Goal: Complete application form

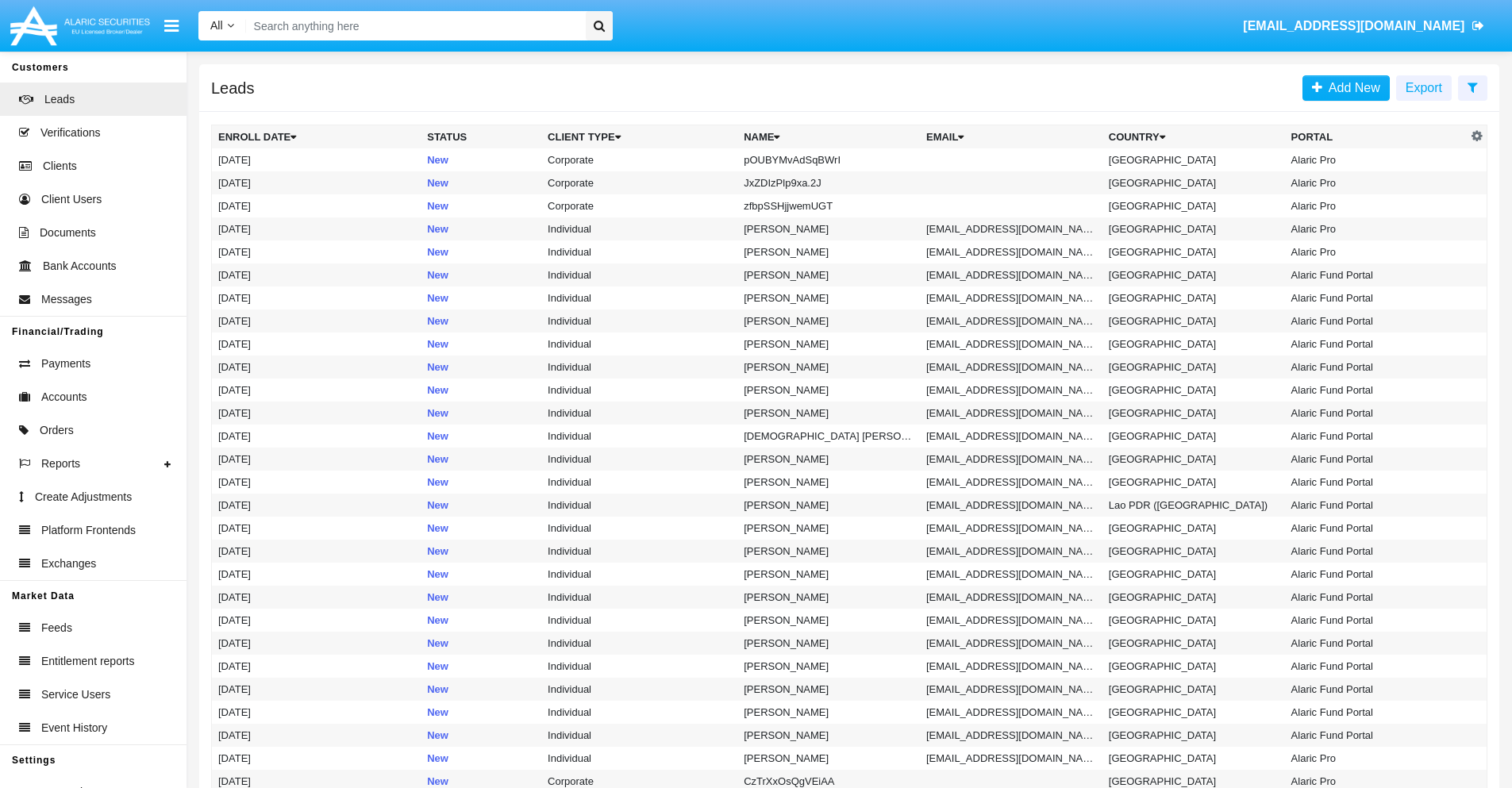
click at [1472, 86] on icon at bounding box center [1472, 86] width 10 height 12
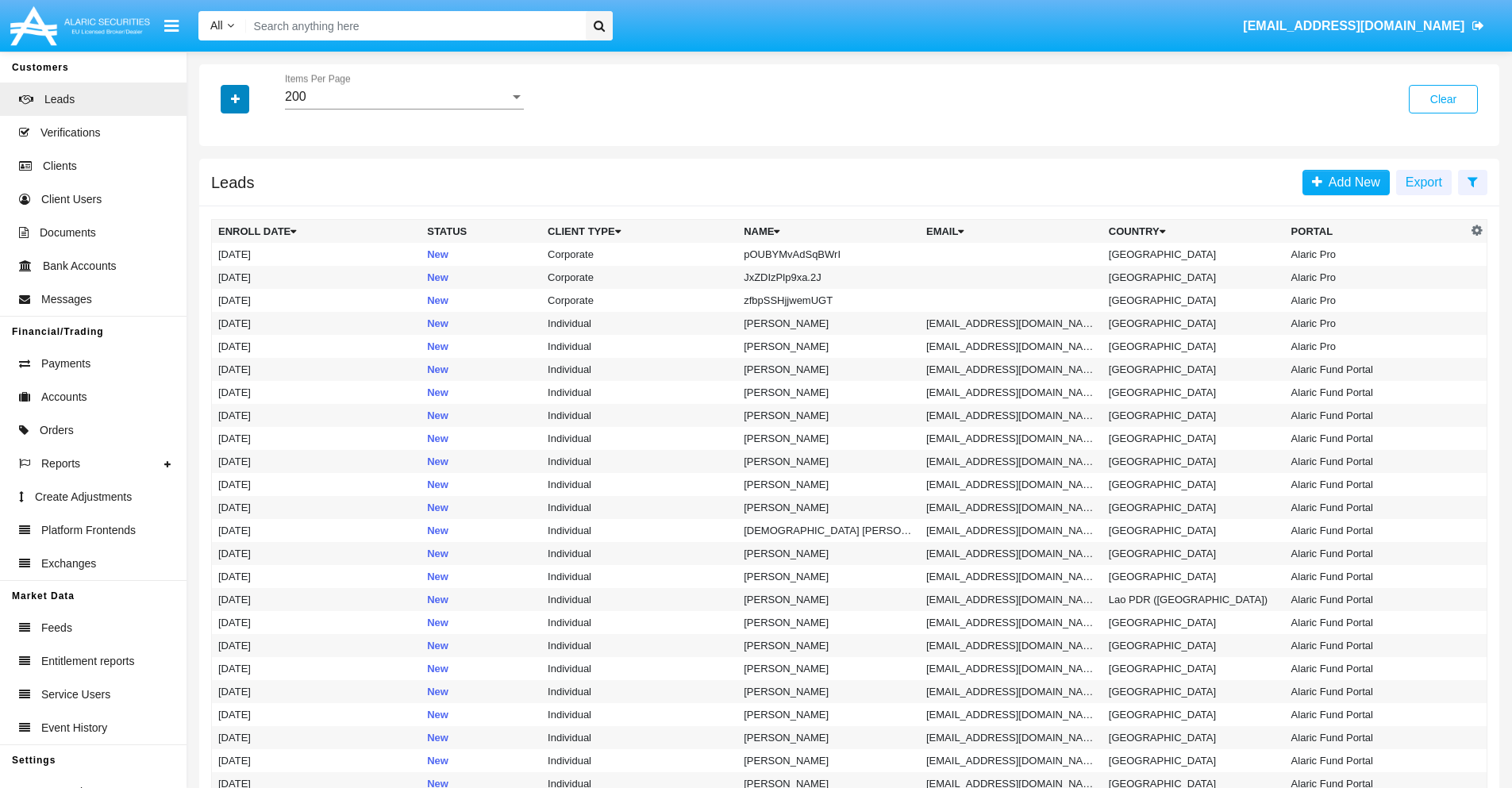
click at [235, 99] on icon "button" at bounding box center [234, 100] width 9 height 11
click at [248, 178] on span "Name" at bounding box center [248, 178] width 34 height 19
click at [218, 184] on input "Name" at bounding box center [217, 184] width 1 height 1
checkbox input "true"
click at [235, 99] on icon "button" at bounding box center [234, 100] width 9 height 11
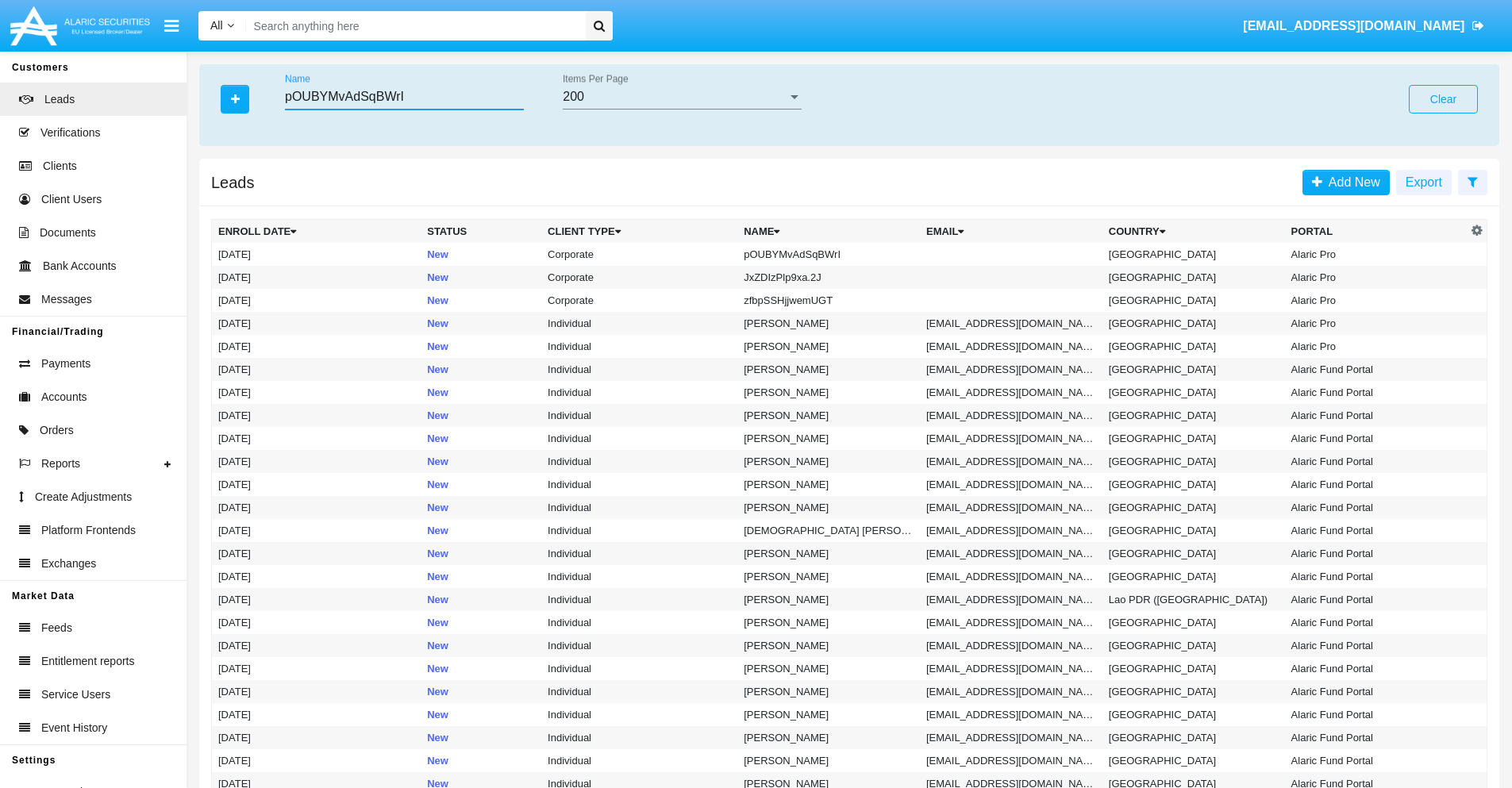
type input "pOUBYMvAdSqBWrI"
click at [836, 254] on td "pOUBYMvAdSqBWrI" at bounding box center [829, 254] width 182 height 23
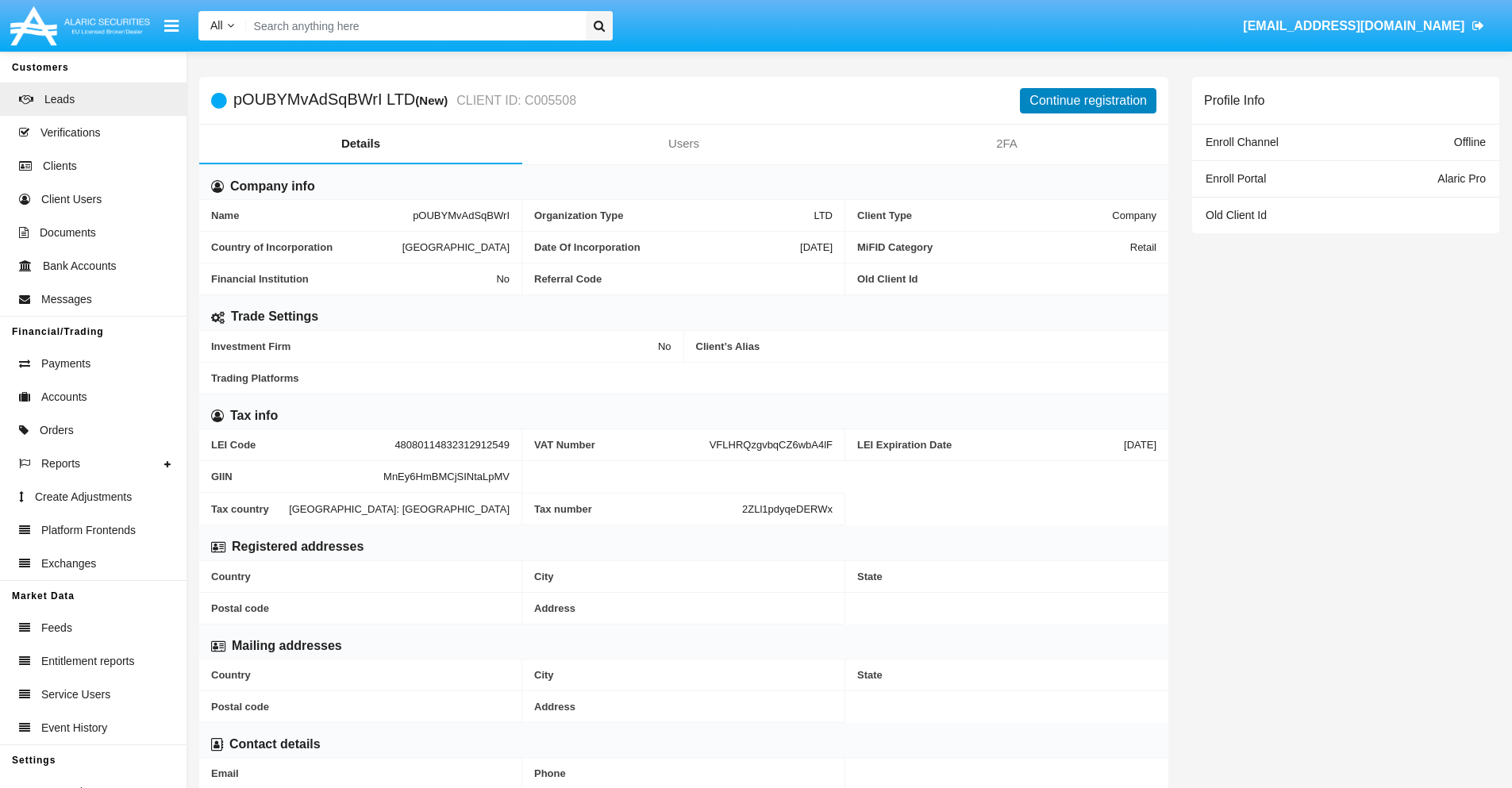
click at [1089, 100] on button "Continue registration" at bounding box center [1089, 101] width 137 height 26
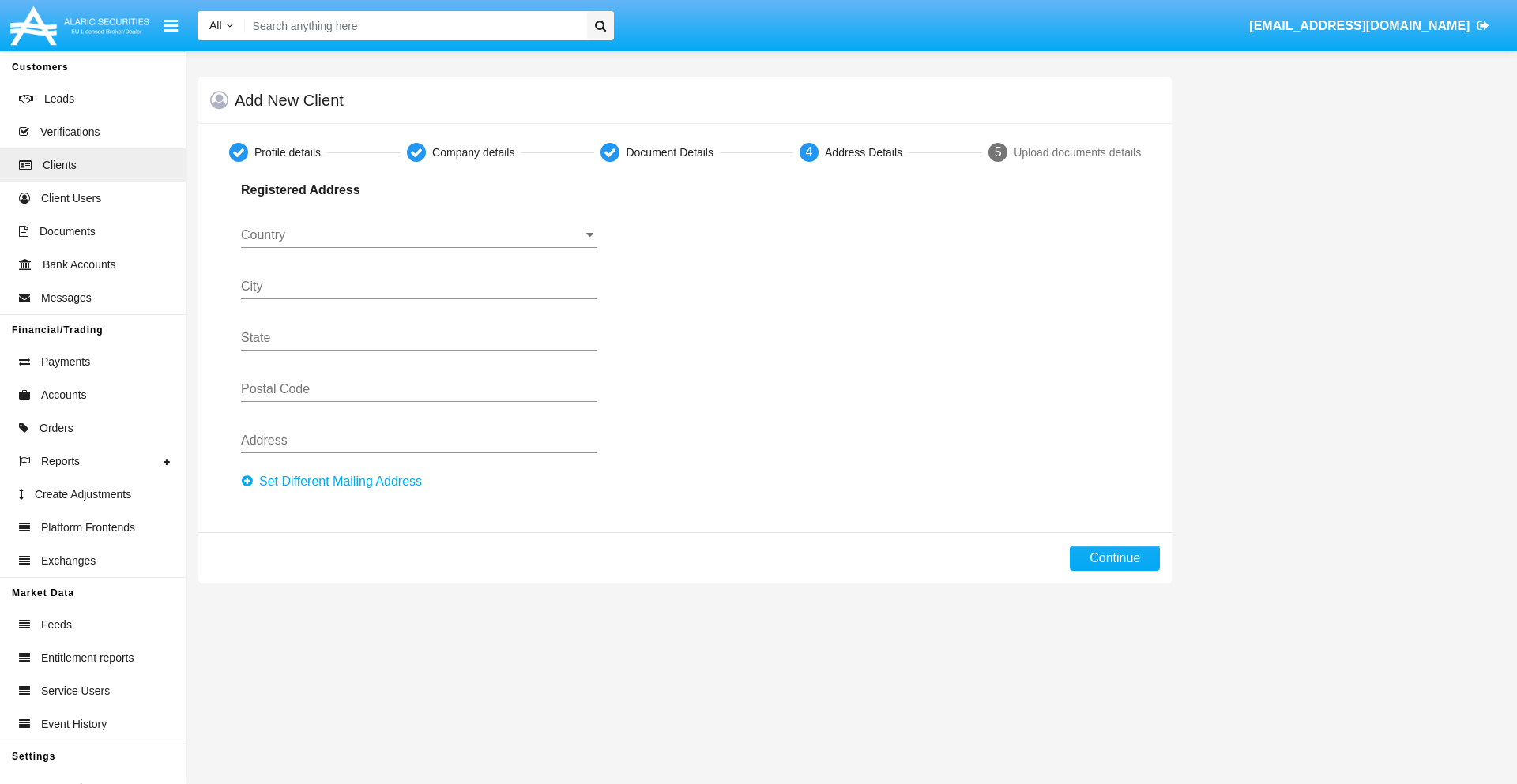
click at [335, 482] on button "Set Different Mailing Address" at bounding box center [336, 482] width 191 height 26
click at [1115, 558] on button "Continue" at bounding box center [1114, 558] width 90 height 26
click at [335, 482] on button "Set Different Mailing Address" at bounding box center [336, 482] width 191 height 26
type input "!"#$%&'()*+,-./:;<=>?@[\]^_`{|}~"
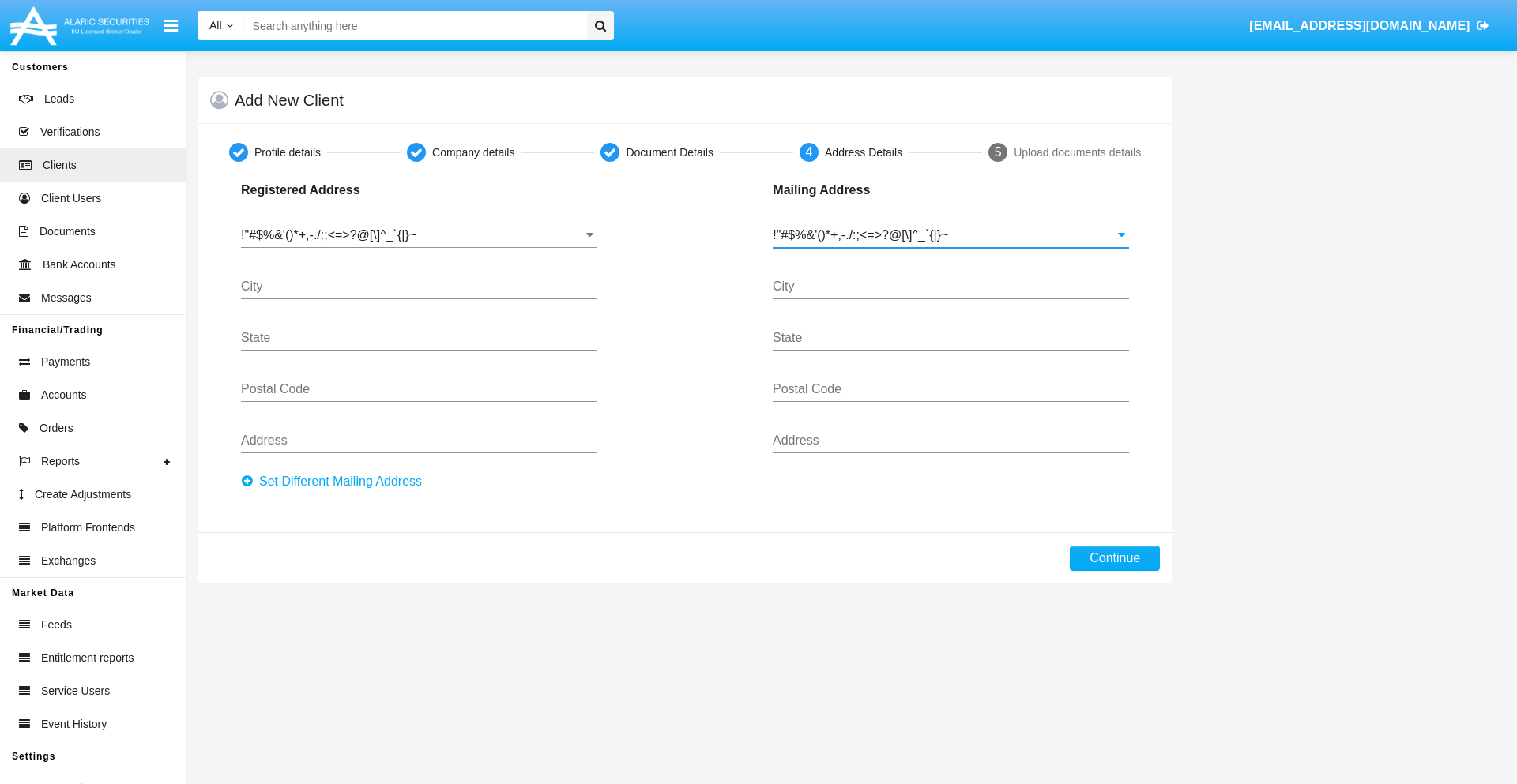
type input "!"#$%&'()*+,-./:;<=>?@[\]^_`{|}~"
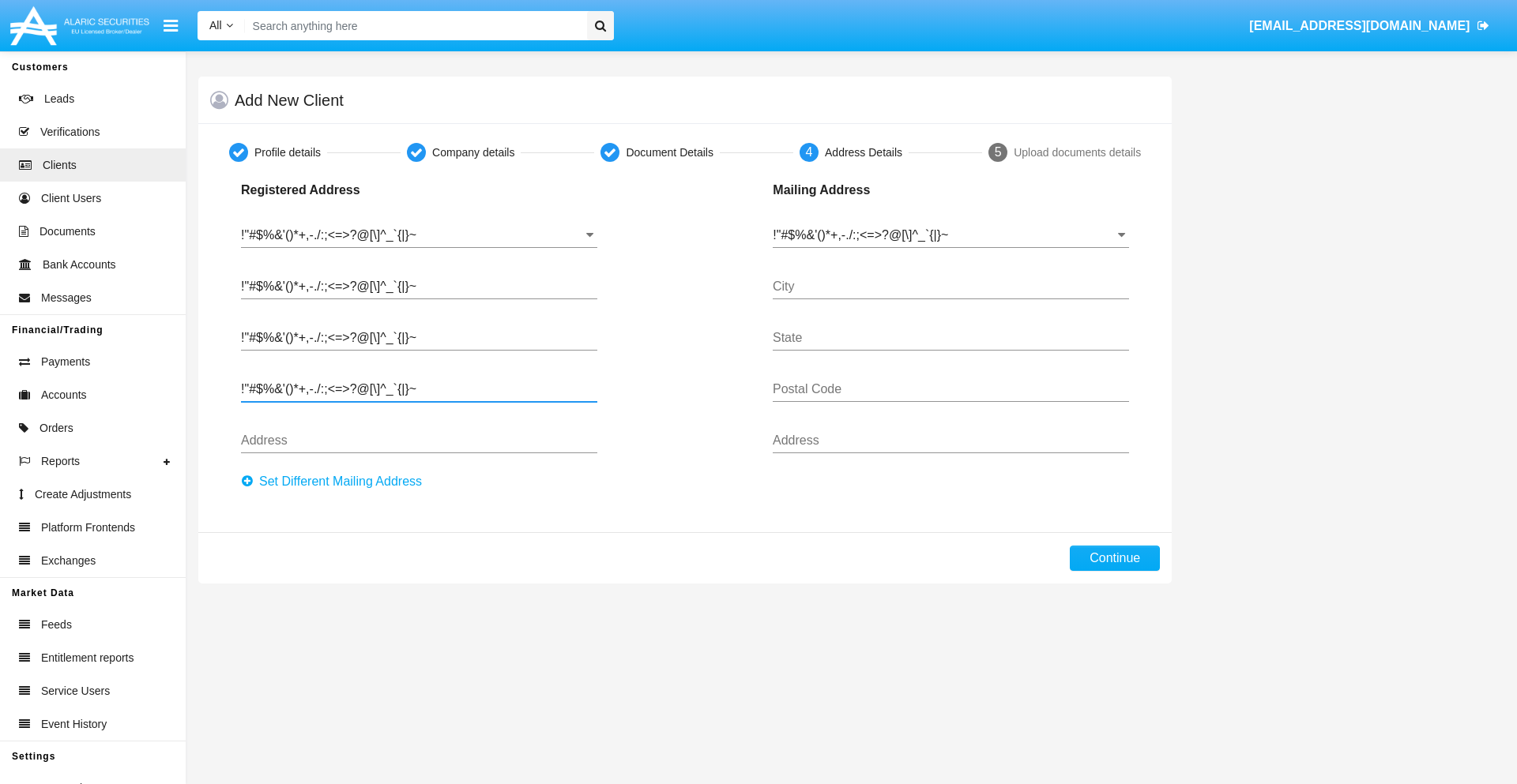
type input "!"#$%&'()*+,-./:;<=>?@[\]^_`{|}~"
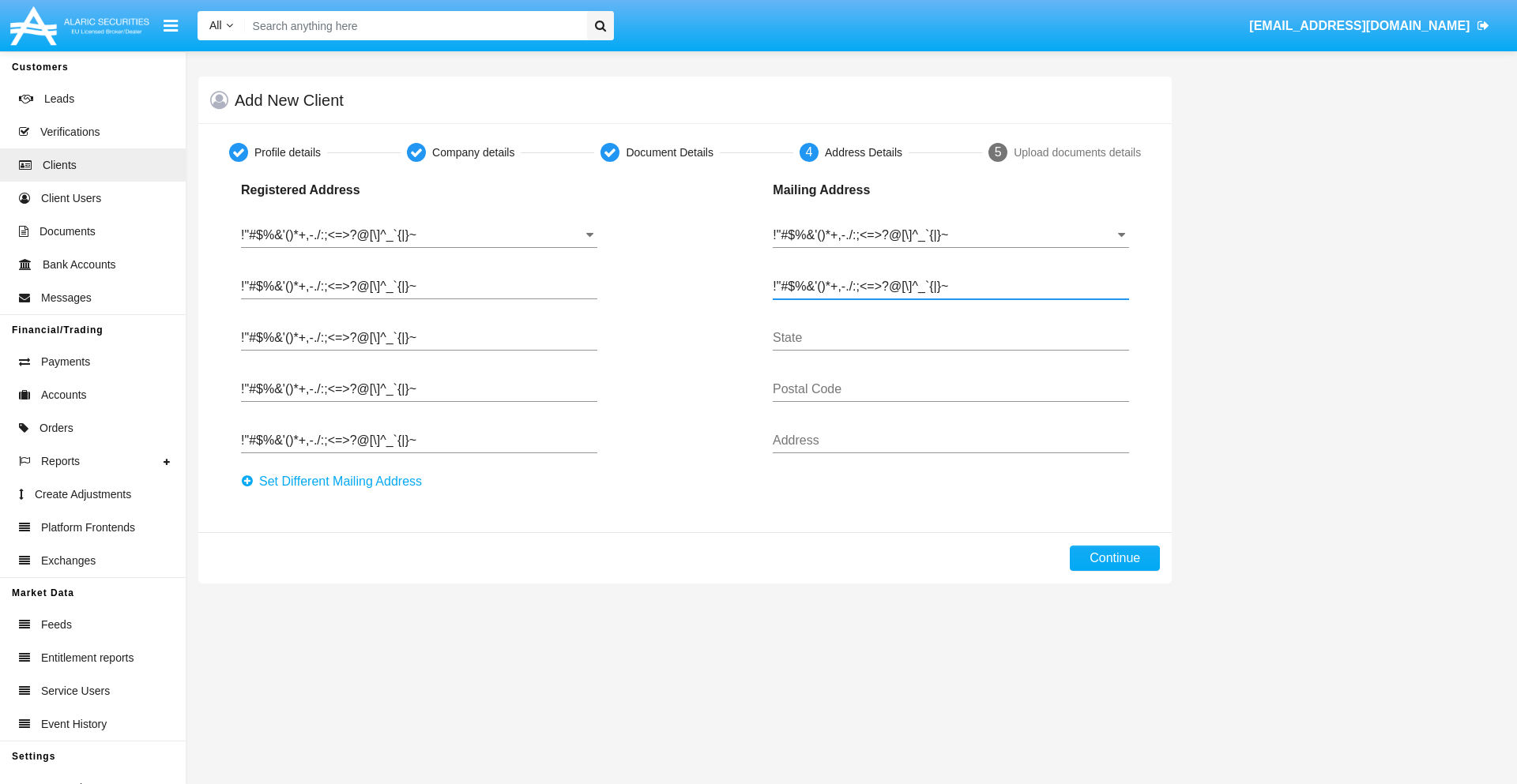
type input "!"#$%&'()*+,-./:;<=>?@[\]^_`{|}~"
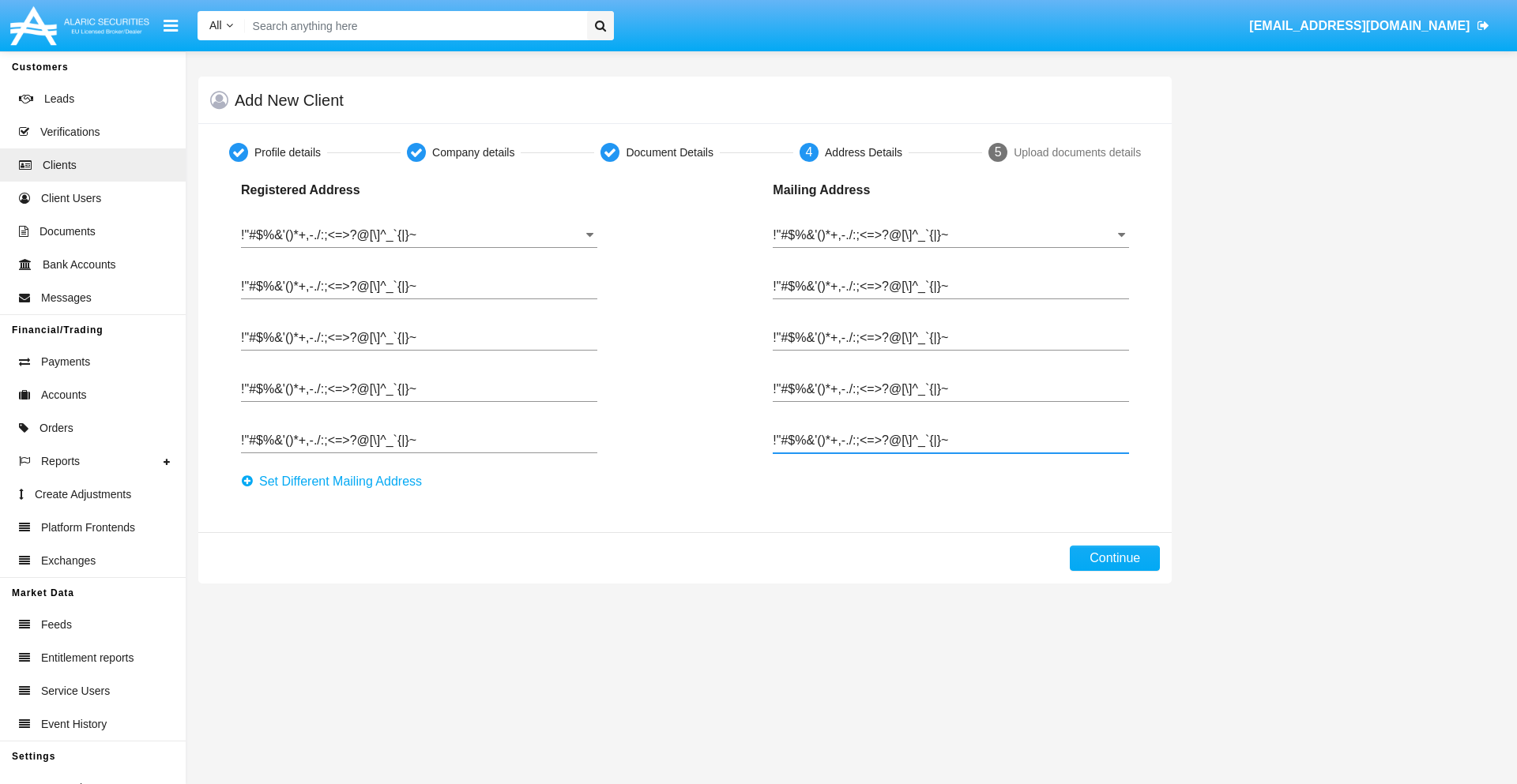
type input "!"#$%&'()*+,-./:;<=>?@[\]^_`{|}~"
click at [1115, 558] on button "Continue" at bounding box center [1114, 558] width 90 height 26
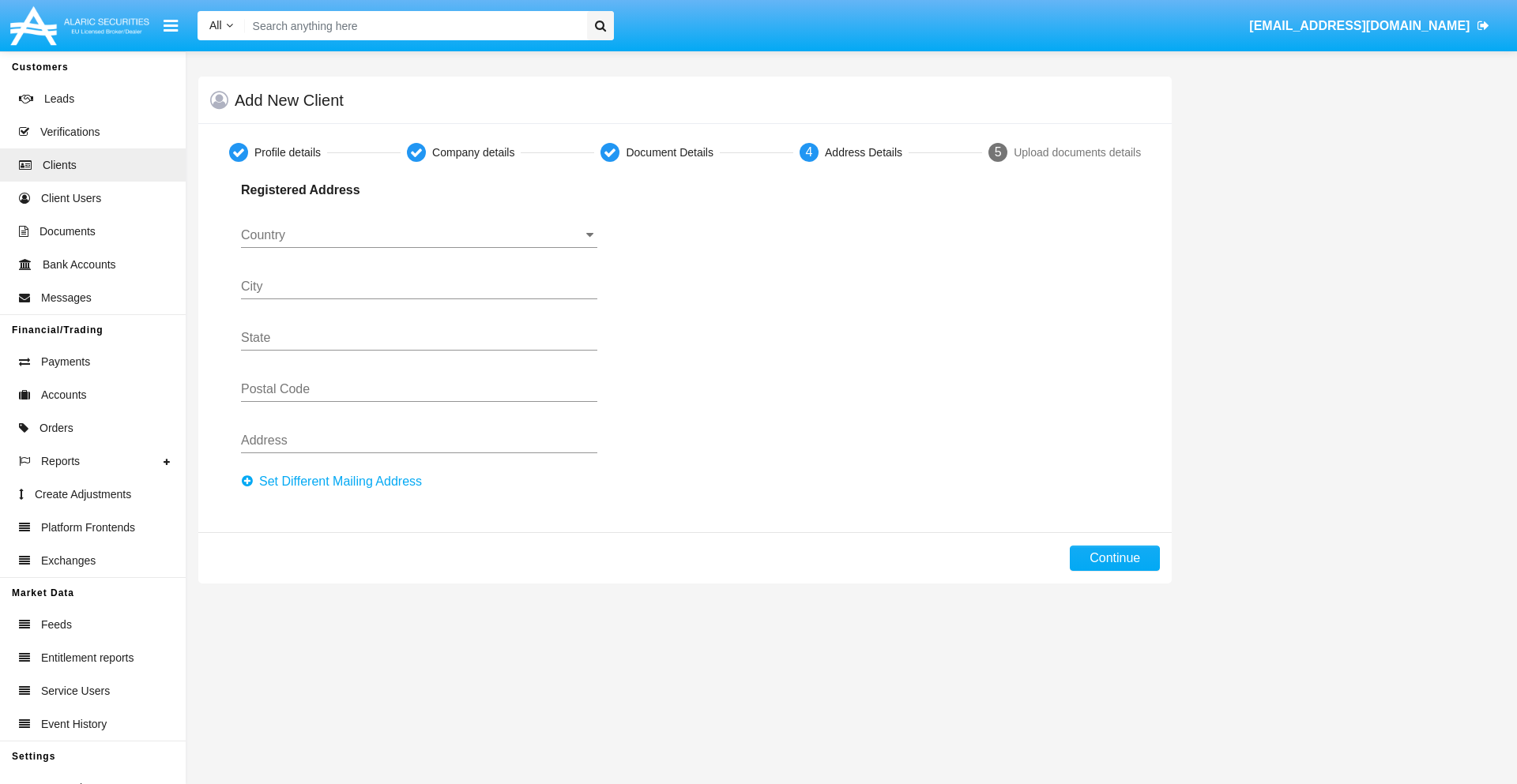
click at [335, 482] on button "Set Different Mailing Address" at bounding box center [336, 482] width 191 height 26
type input "0123456789"
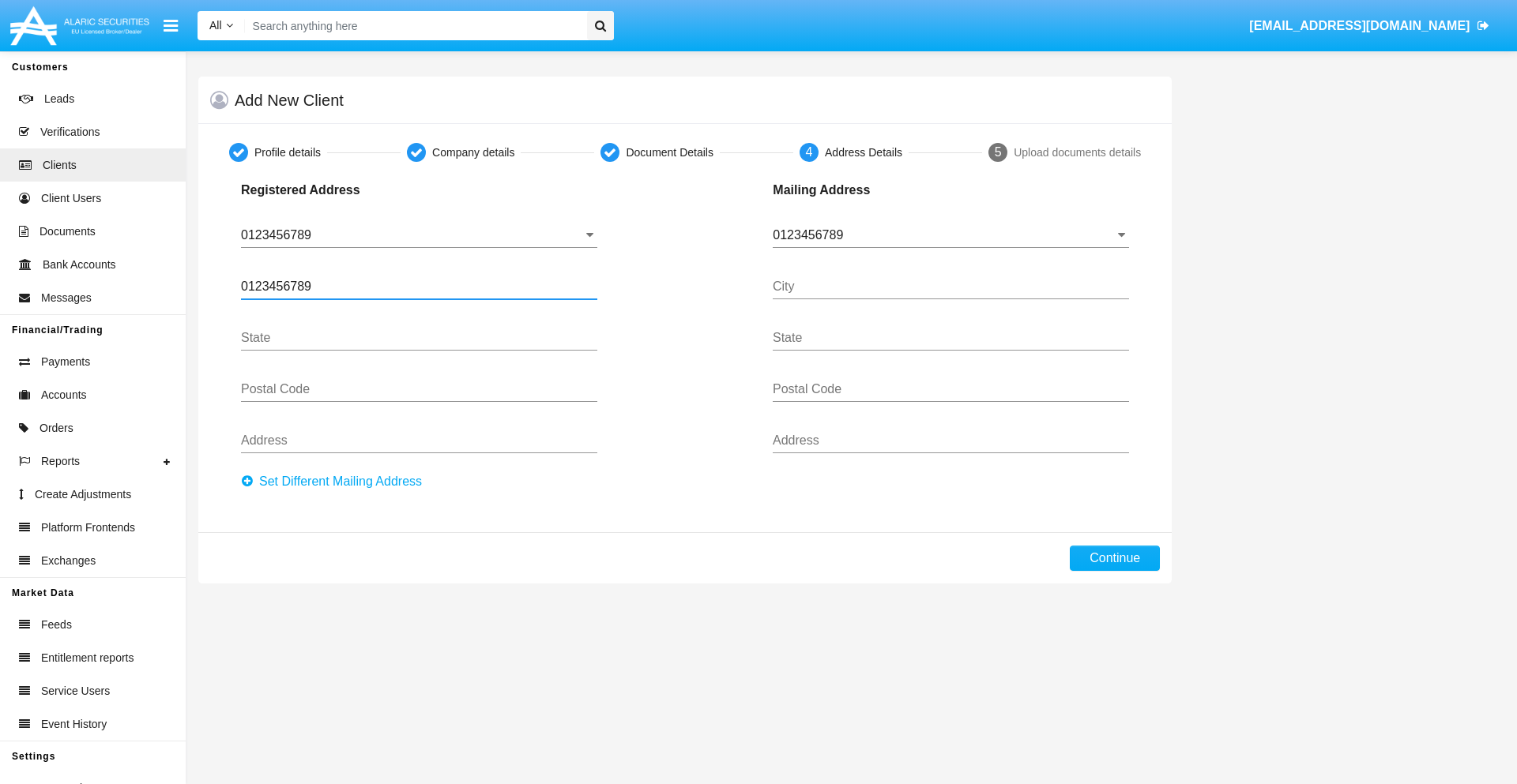
type input "0123456789"
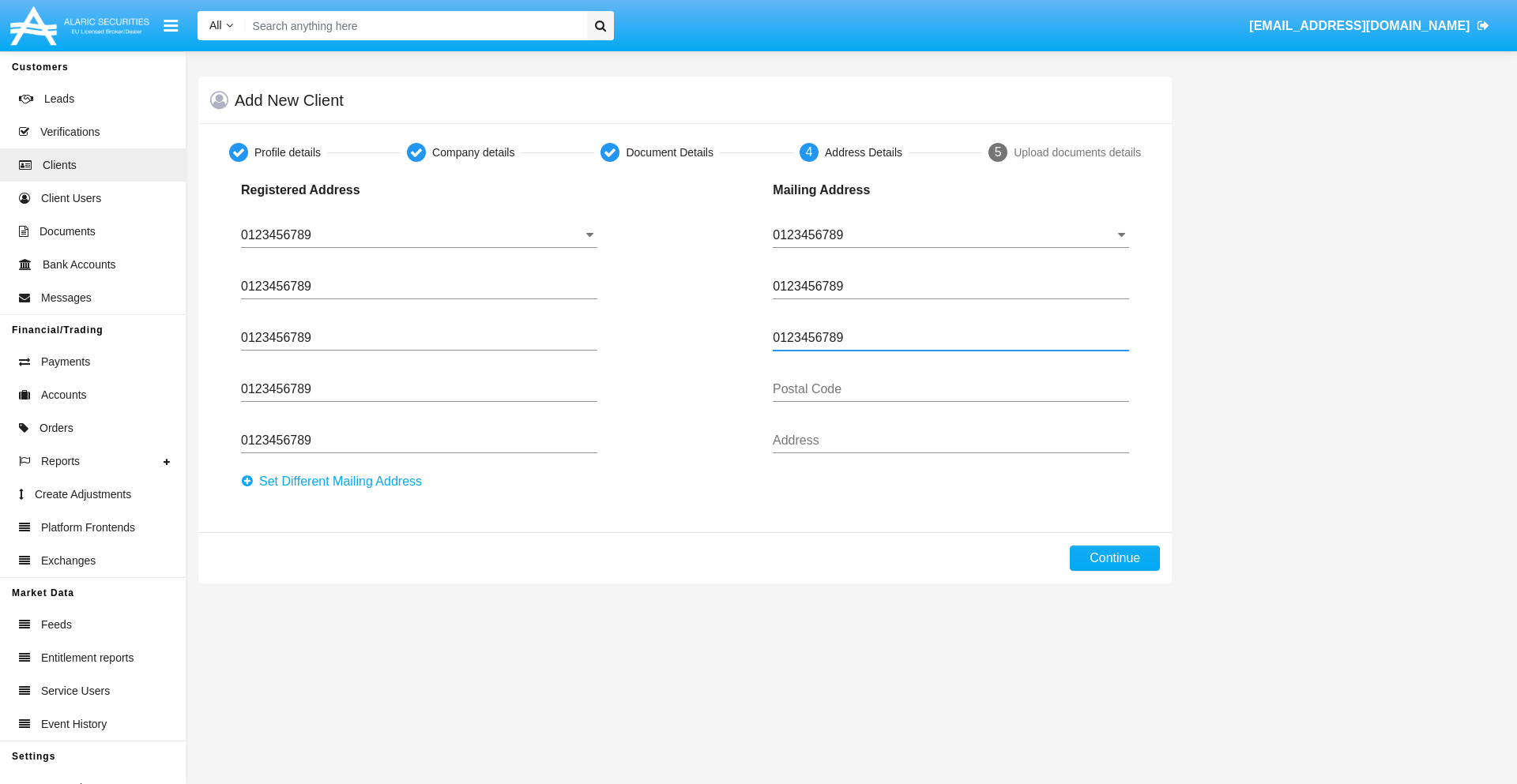
type input "0123456789"
click at [1115, 558] on button "Continue" at bounding box center [1114, 558] width 90 height 26
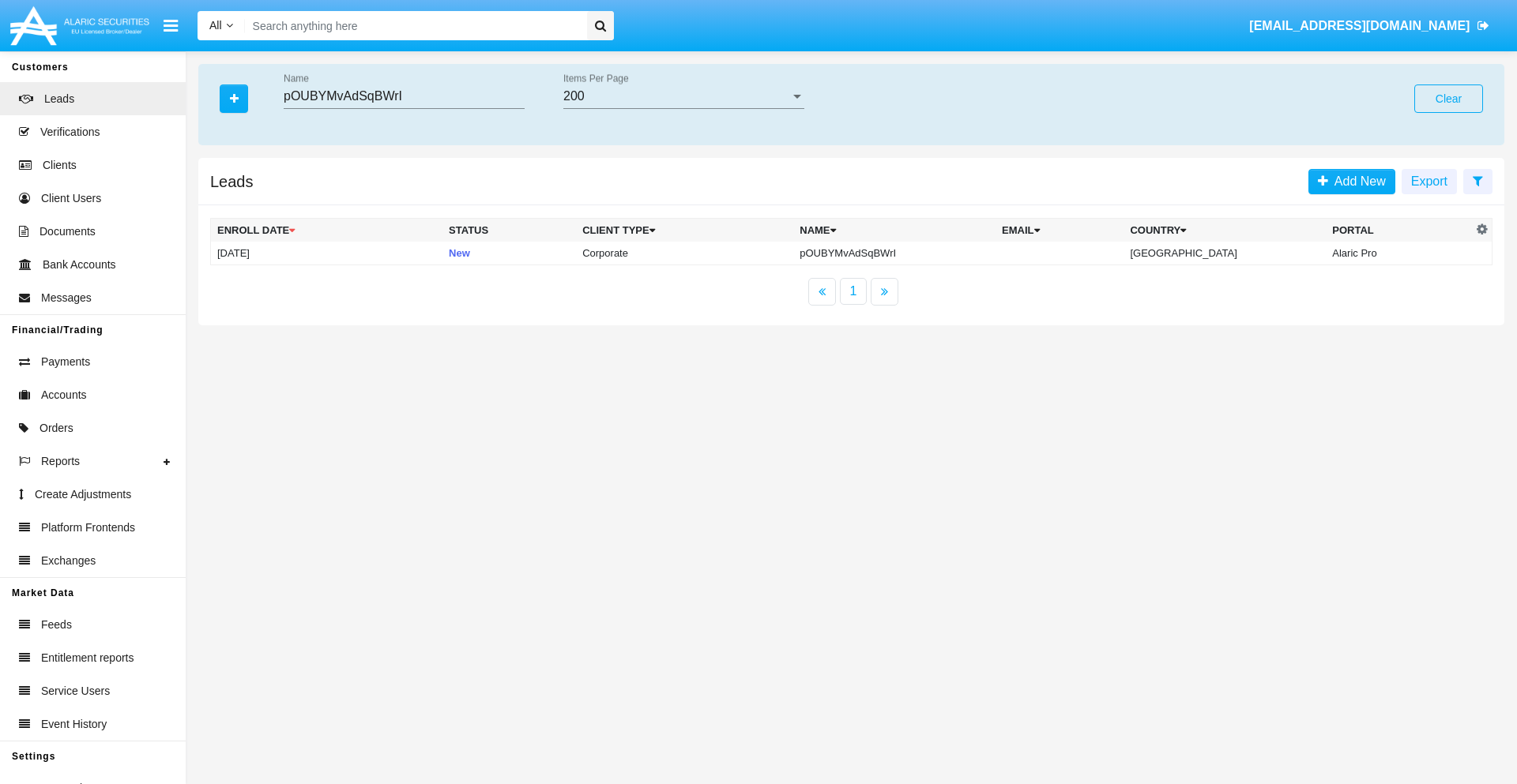
click at [1448, 99] on button "Clear" at bounding box center [1448, 98] width 69 height 28
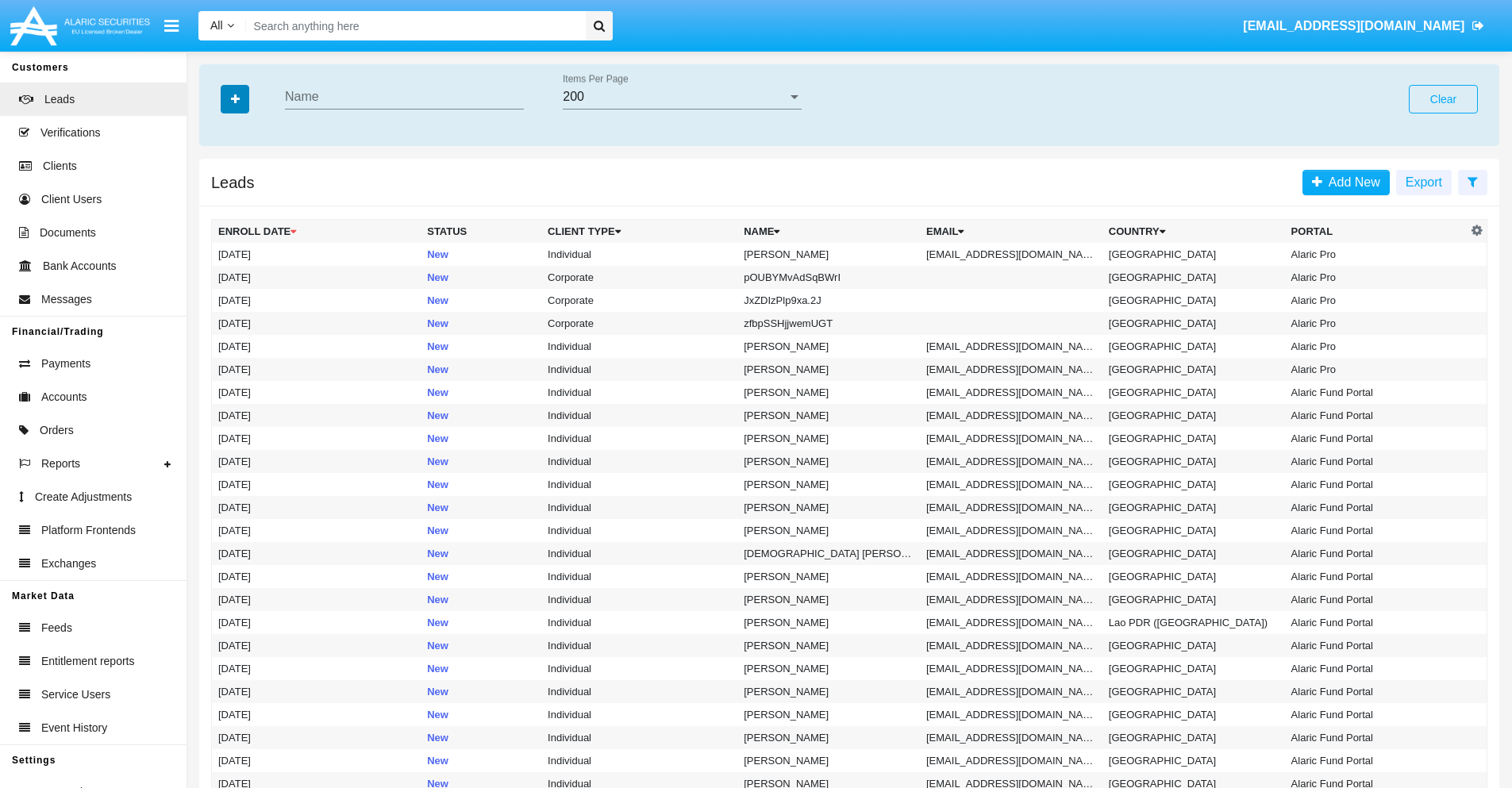
click at [235, 99] on icon "button" at bounding box center [234, 100] width 9 height 11
click at [247, 201] on span "Email" at bounding box center [246, 201] width 31 height 19
click at [218, 207] on input "Email" at bounding box center [217, 207] width 1 height 1
checkbox input "true"
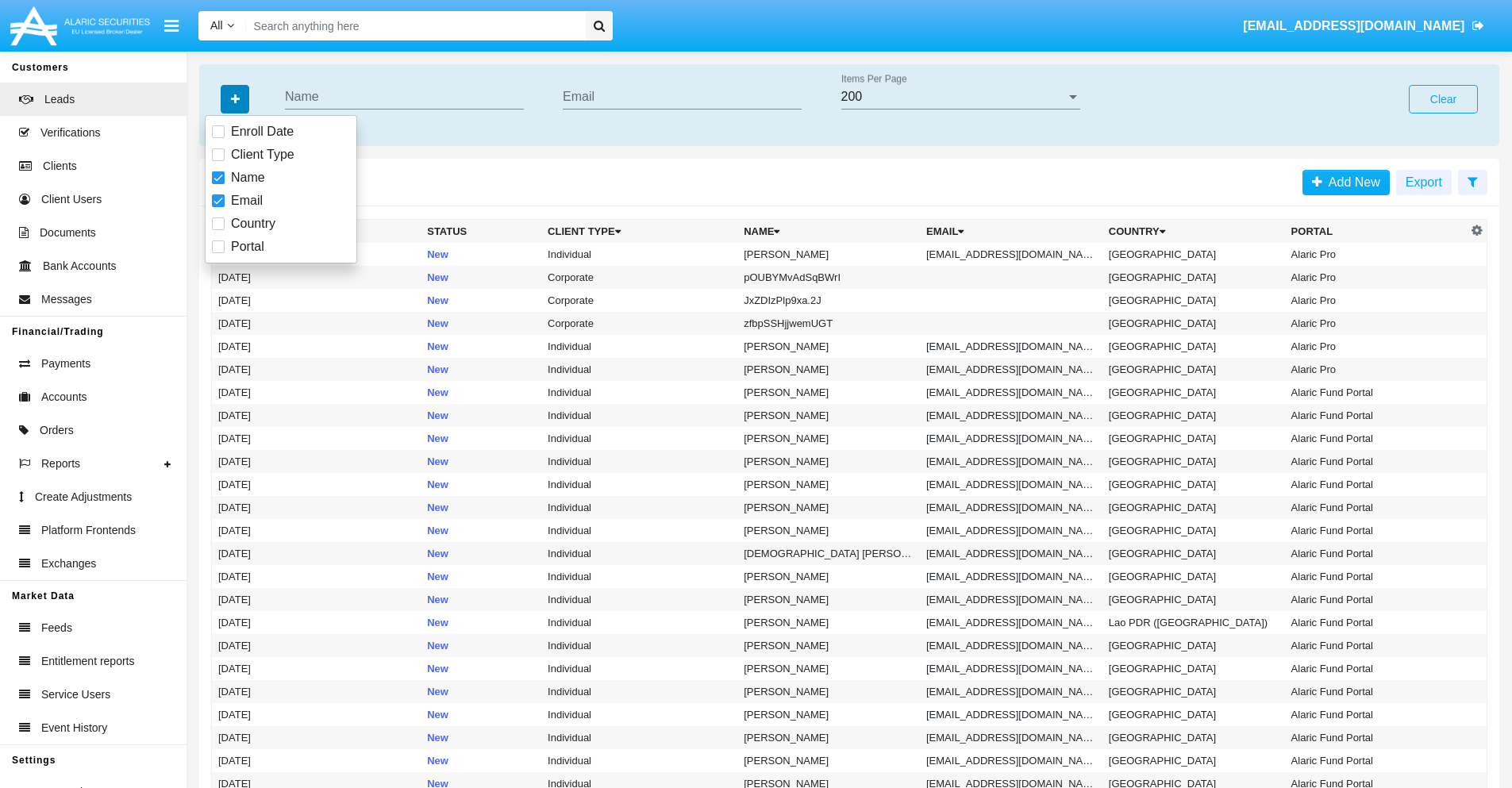
click at [235, 99] on icon "button" at bounding box center [234, 100] width 9 height 11
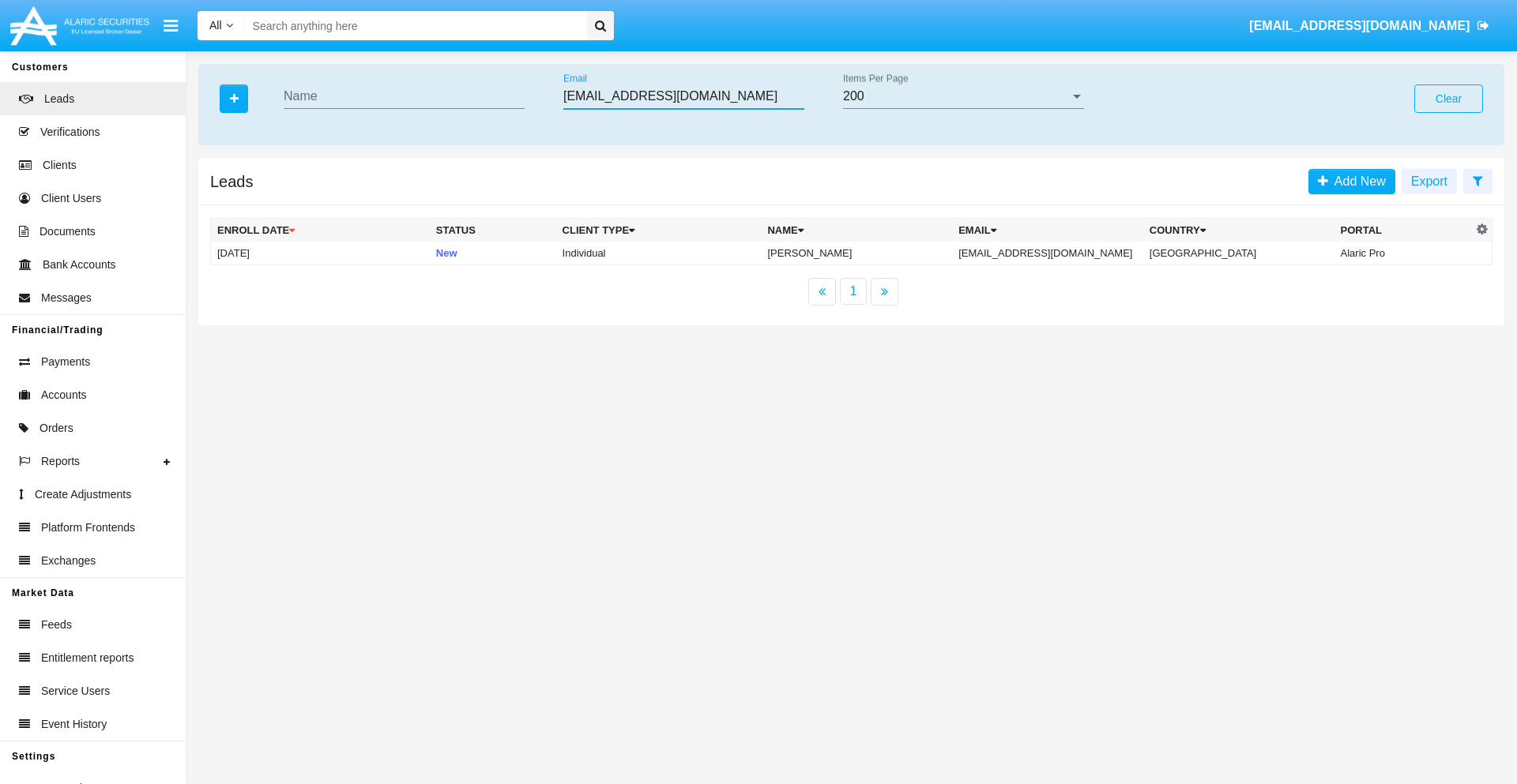
type input "u9mert00@v38.nd02r1.jp"
click at [1065, 253] on td "u9mert00@v38.nd02r1.jp" at bounding box center [1048, 253] width 191 height 24
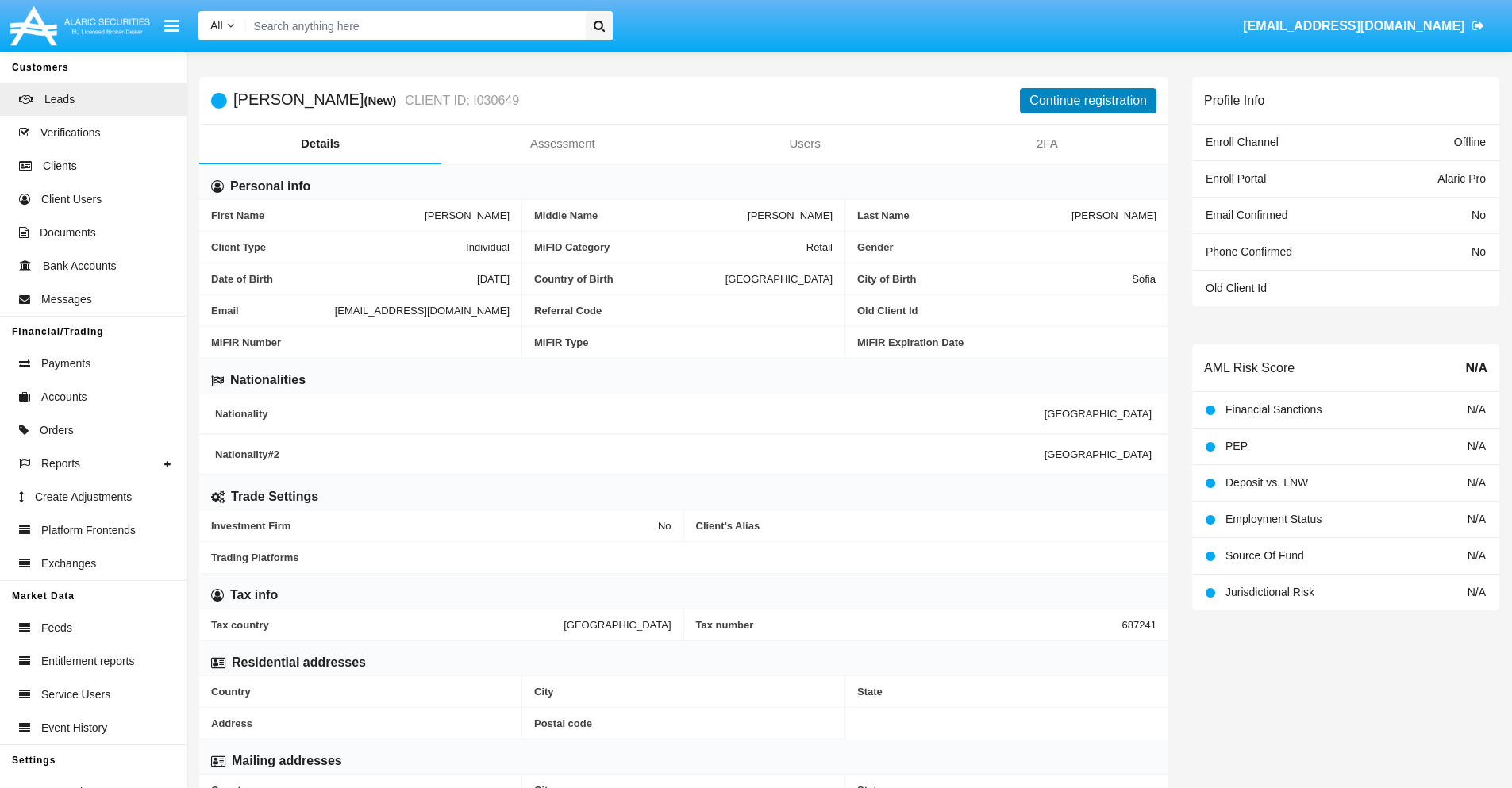
click at [1089, 100] on button "Continue registration" at bounding box center [1089, 101] width 137 height 26
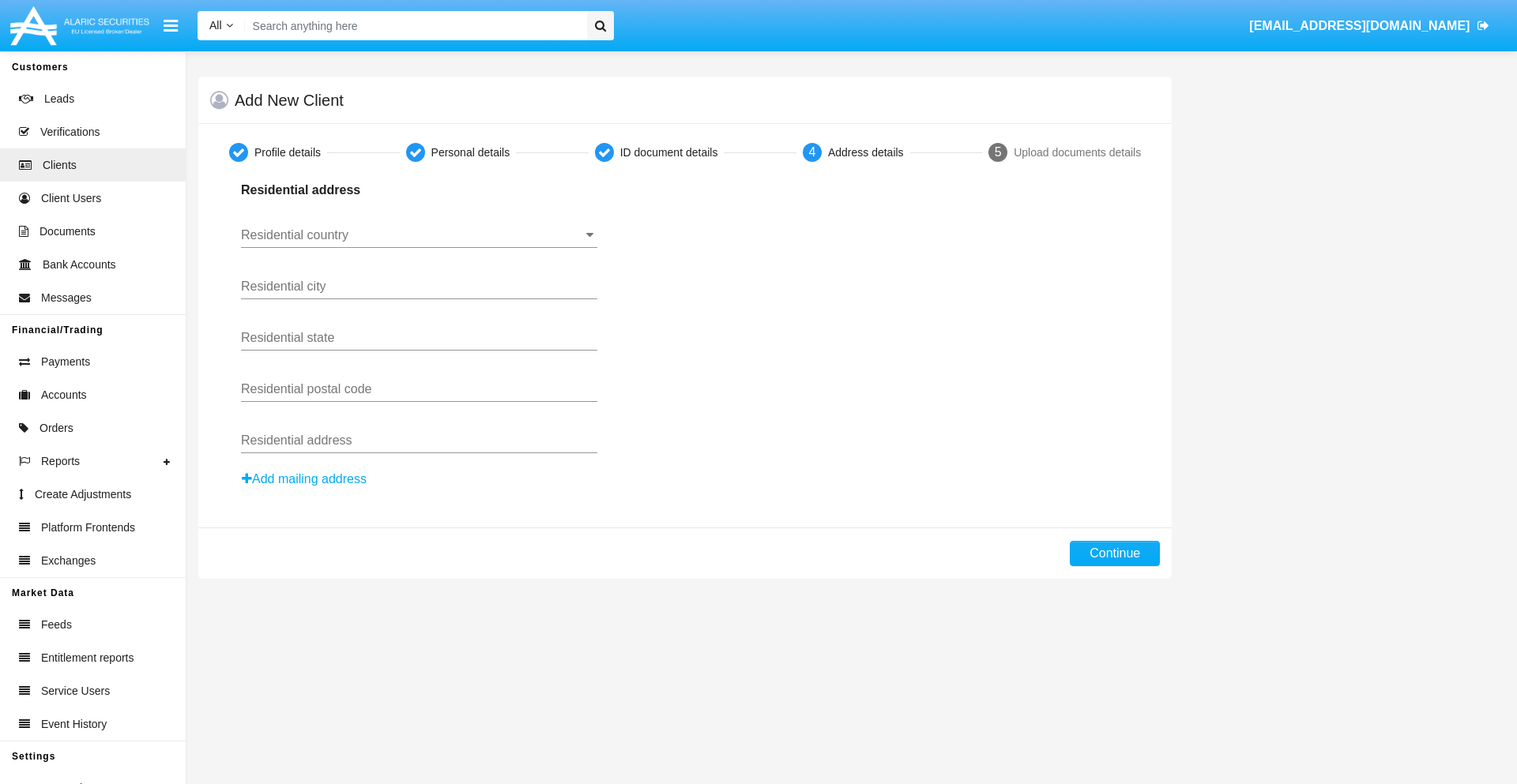
click at [305, 480] on button "Add mailing address" at bounding box center [304, 480] width 127 height 21
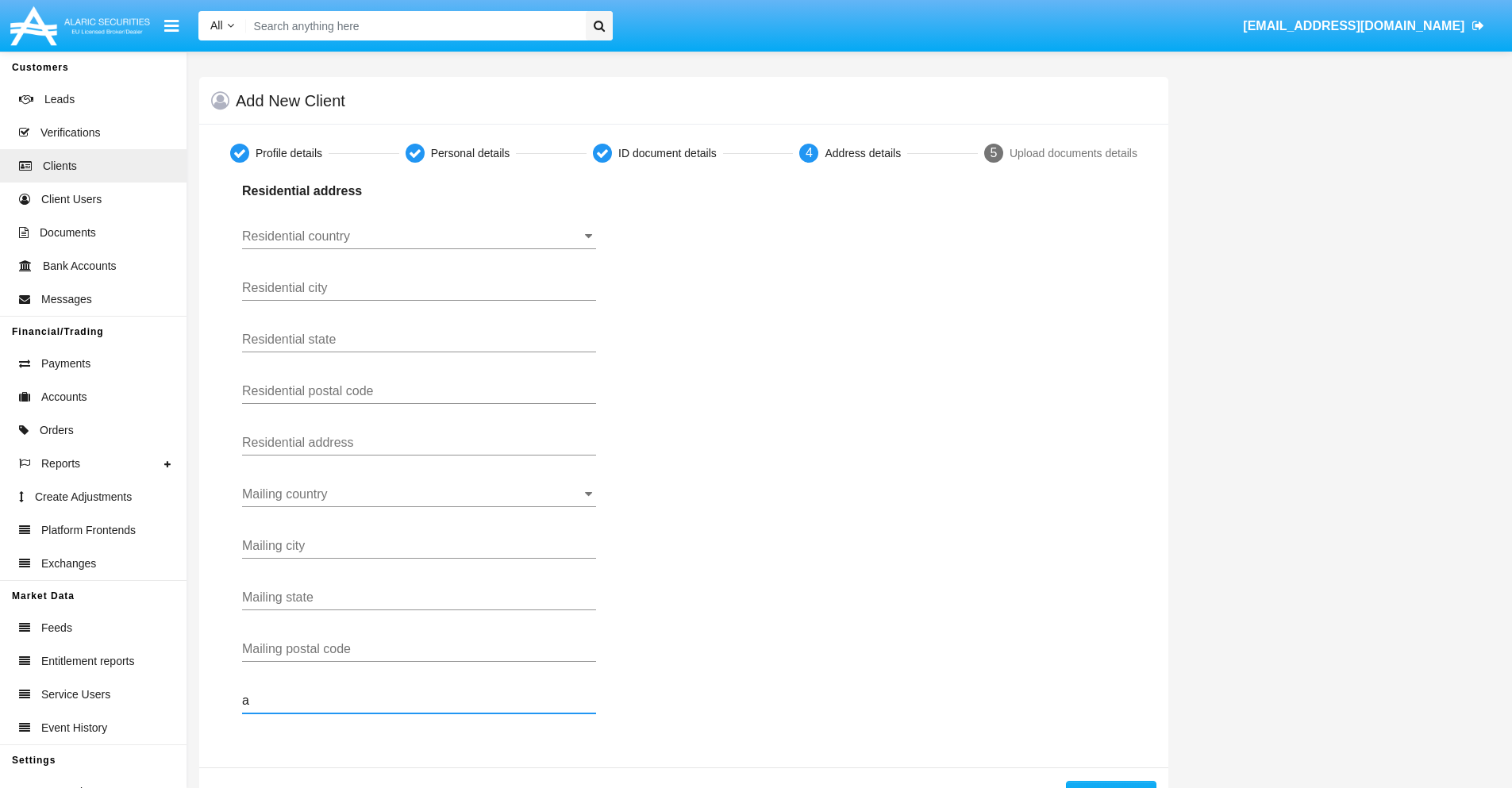
type input "a"
click at [1111, 784] on button "Continue" at bounding box center [1111, 794] width 90 height 26
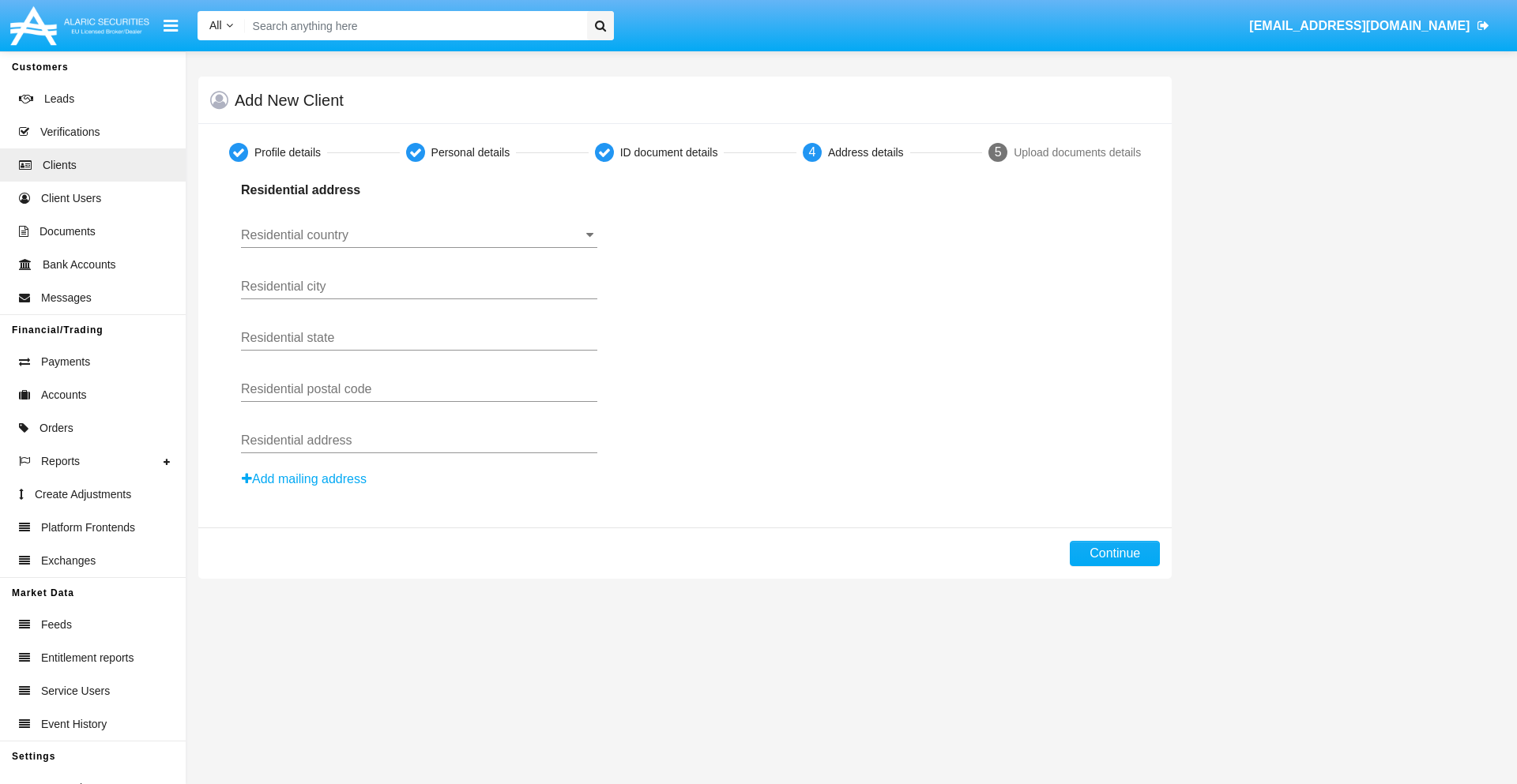
click at [305, 480] on button "Add mailing address" at bounding box center [304, 480] width 127 height 21
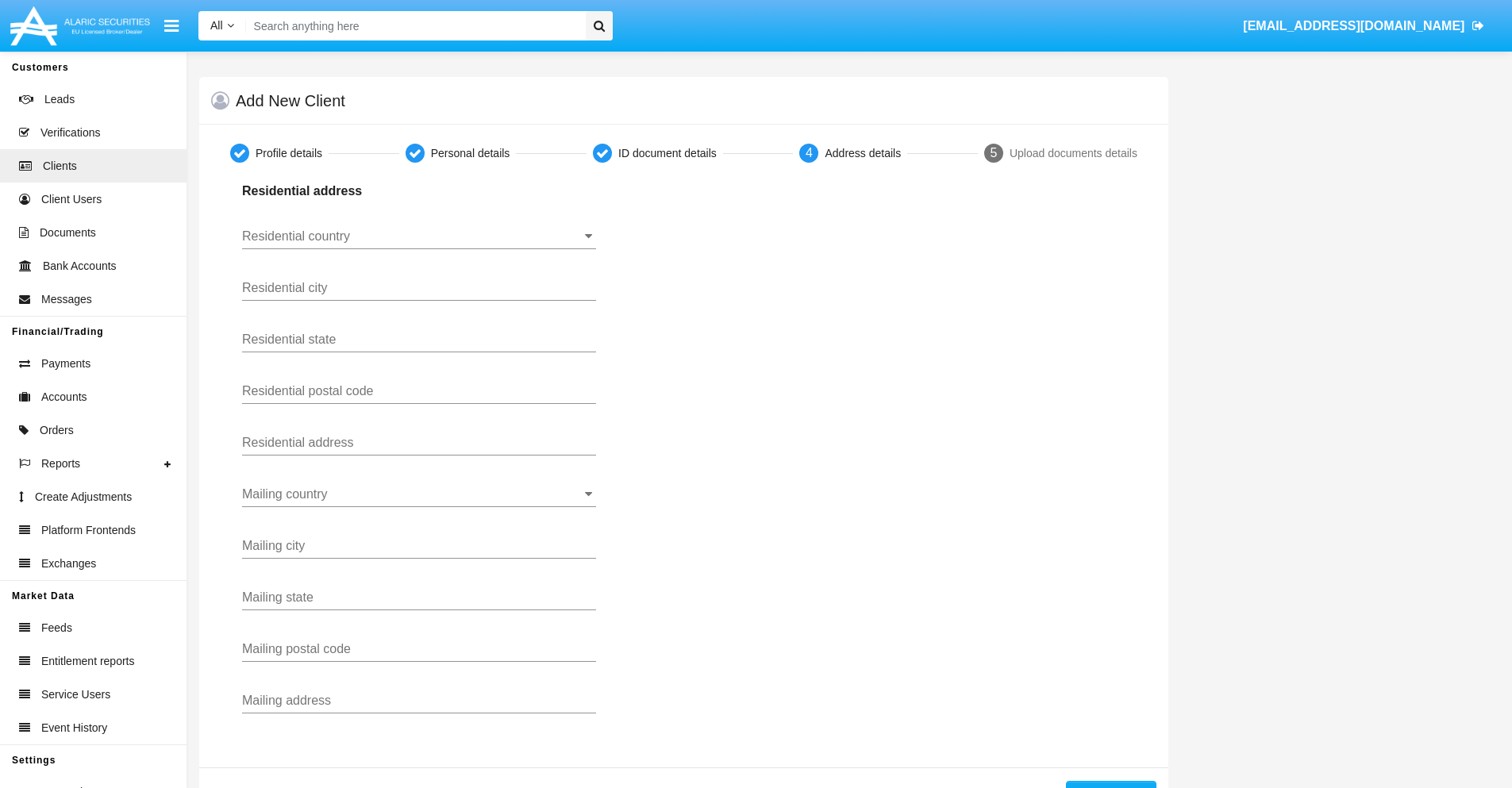
scroll to position [56, 0]
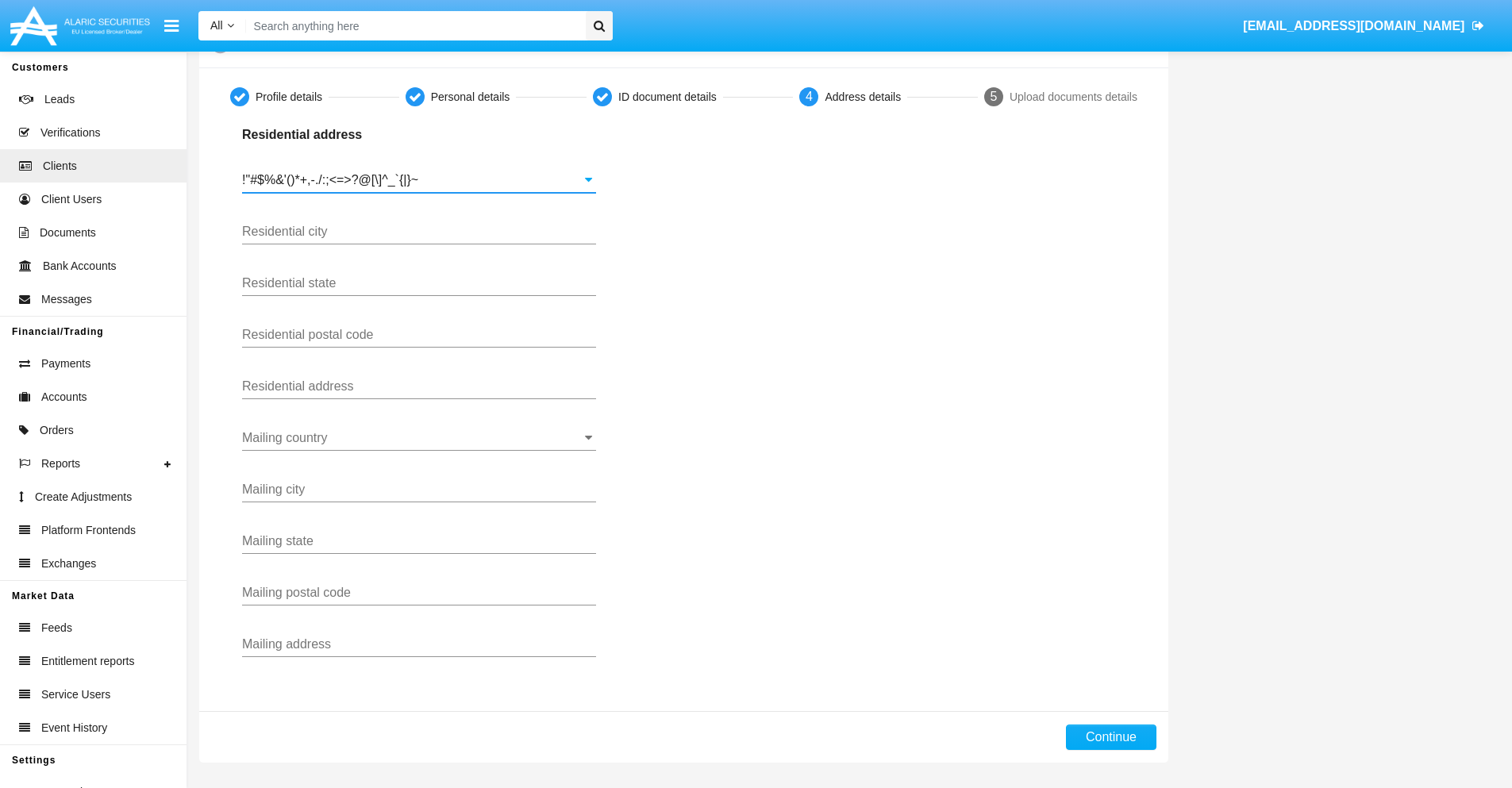
type input "!"#$%&'()*+,-./:;<=>?@[\]^_`{|}~"
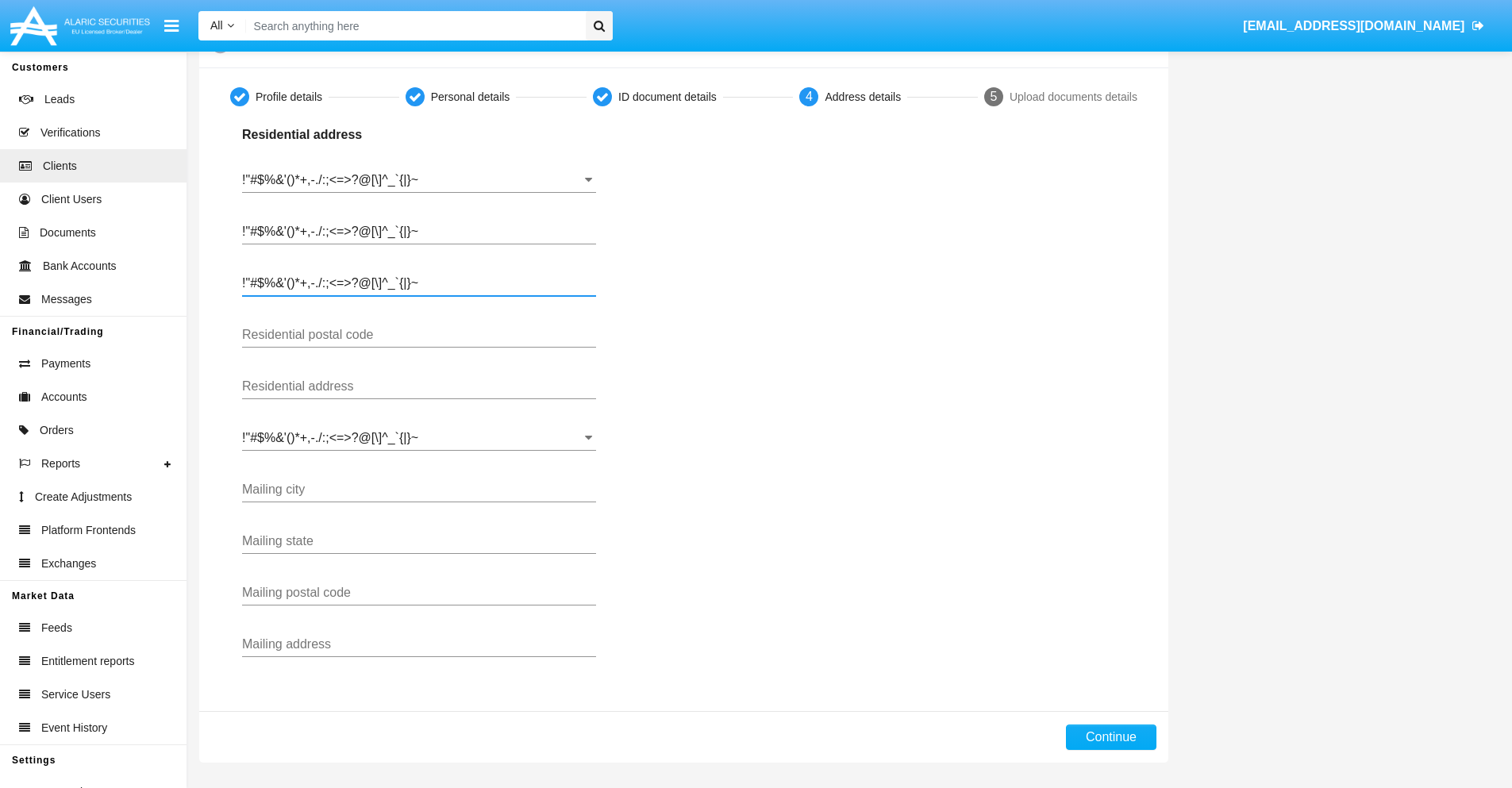
type input "!"#$%&'()*+,-./:;<=>?@[\]^_`{|}~"
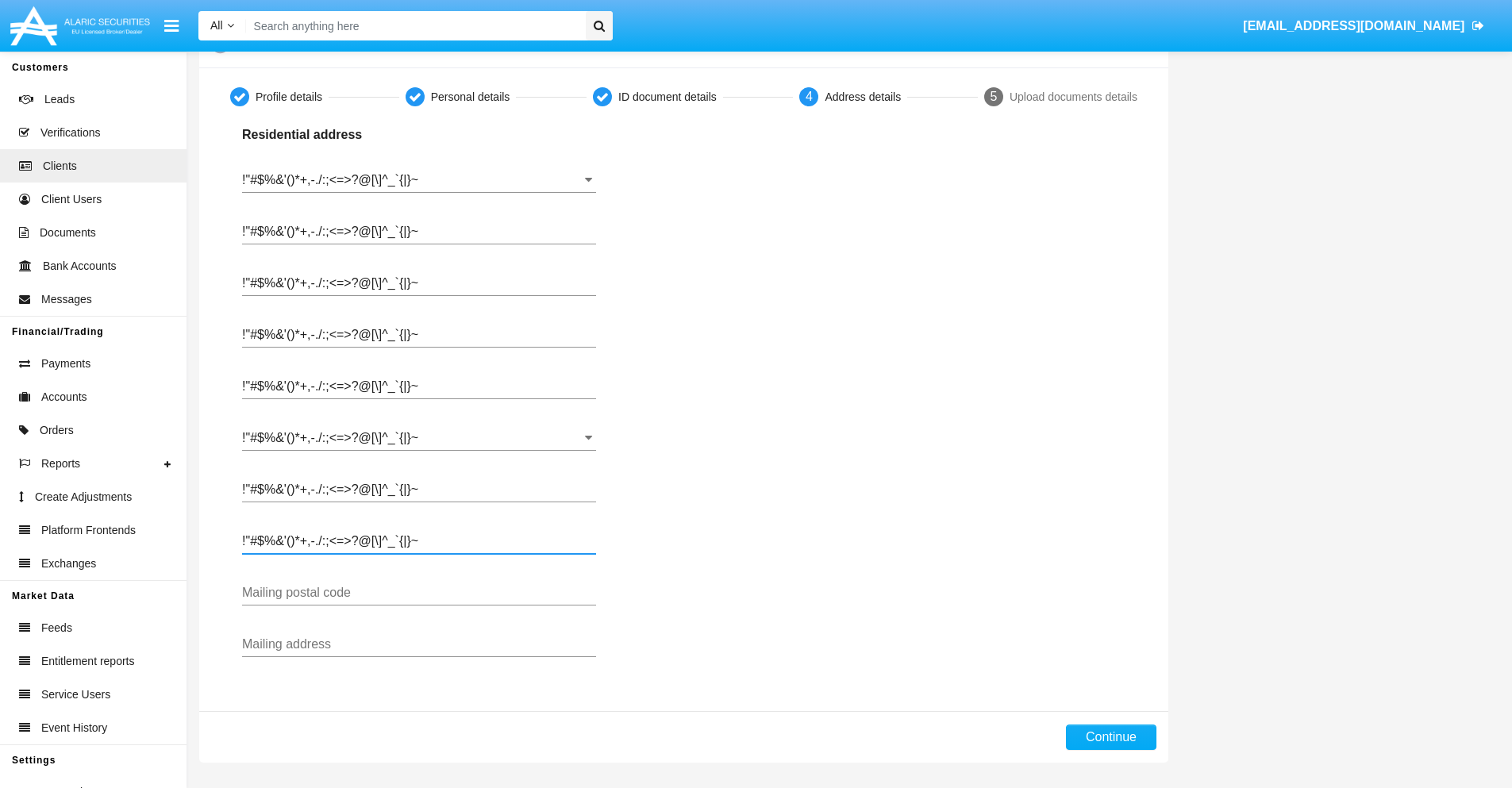
type input "!"#$%&'()*+,-./:;<=>?@[\]^_`{|}~"
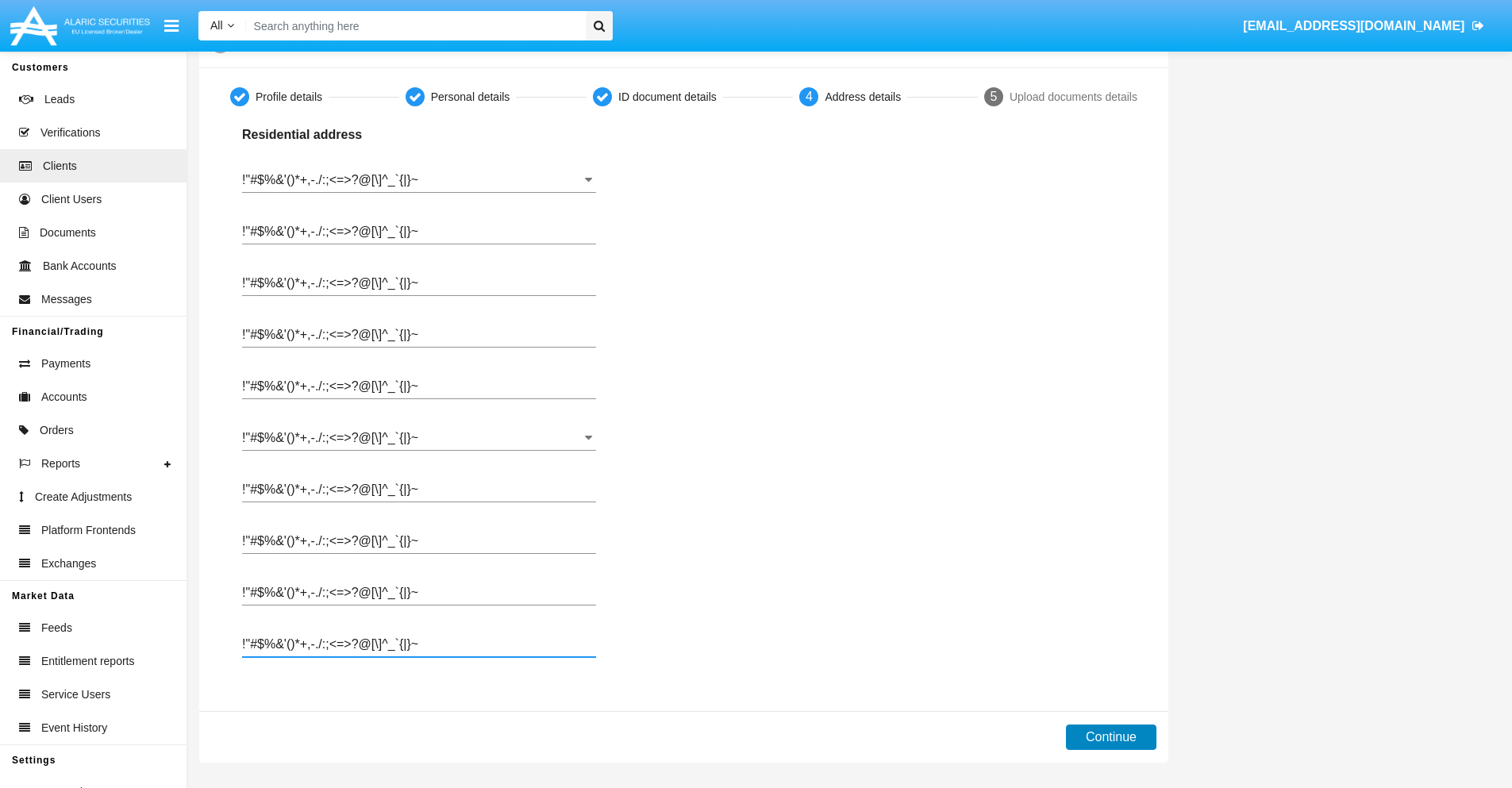
click at [1111, 738] on button "Continue" at bounding box center [1111, 738] width 90 height 26
